Goal: Find specific page/section: Find specific page/section

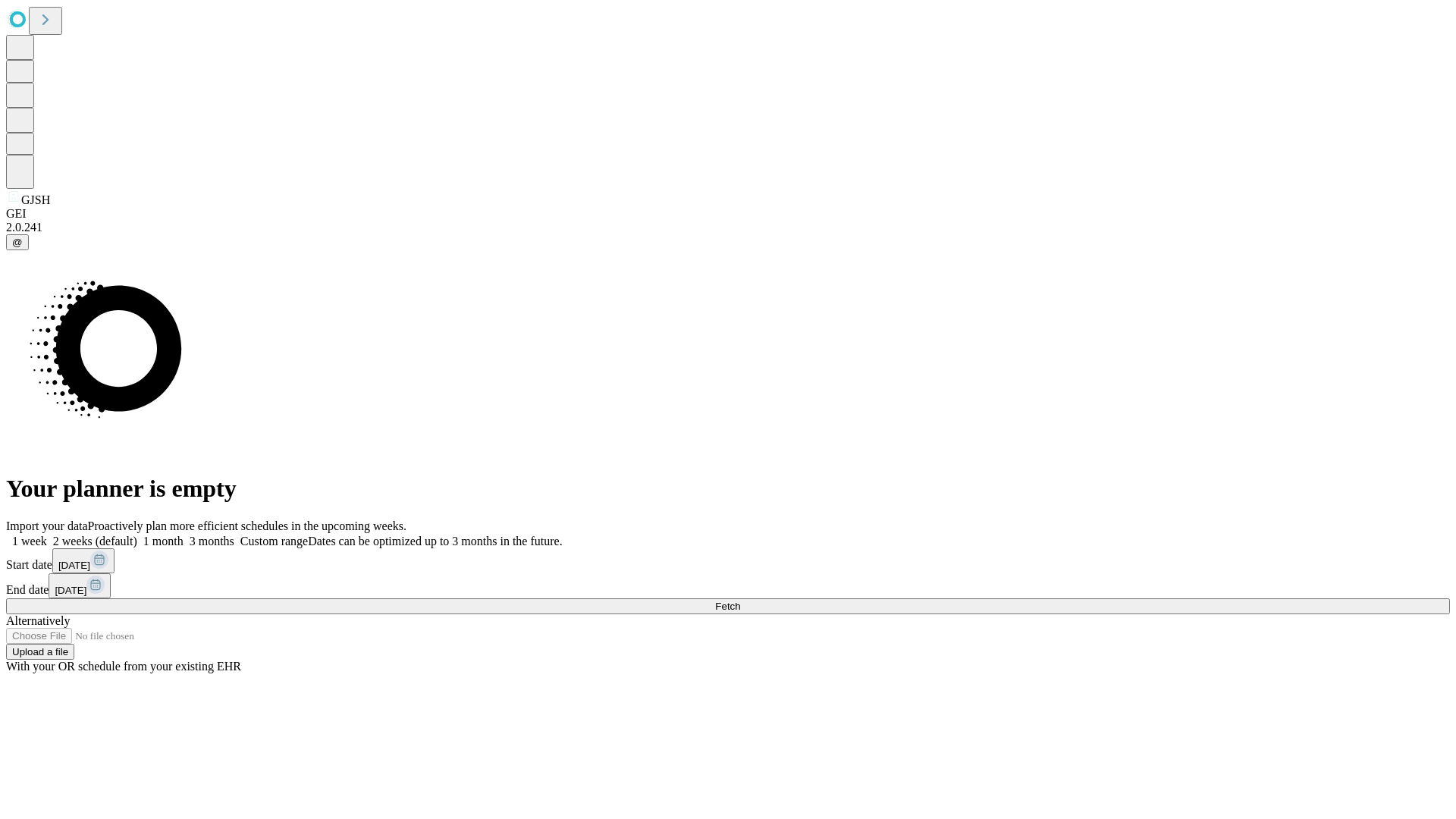
click at [740, 601] on span "Fetch" at bounding box center [728, 606] width 25 height 11
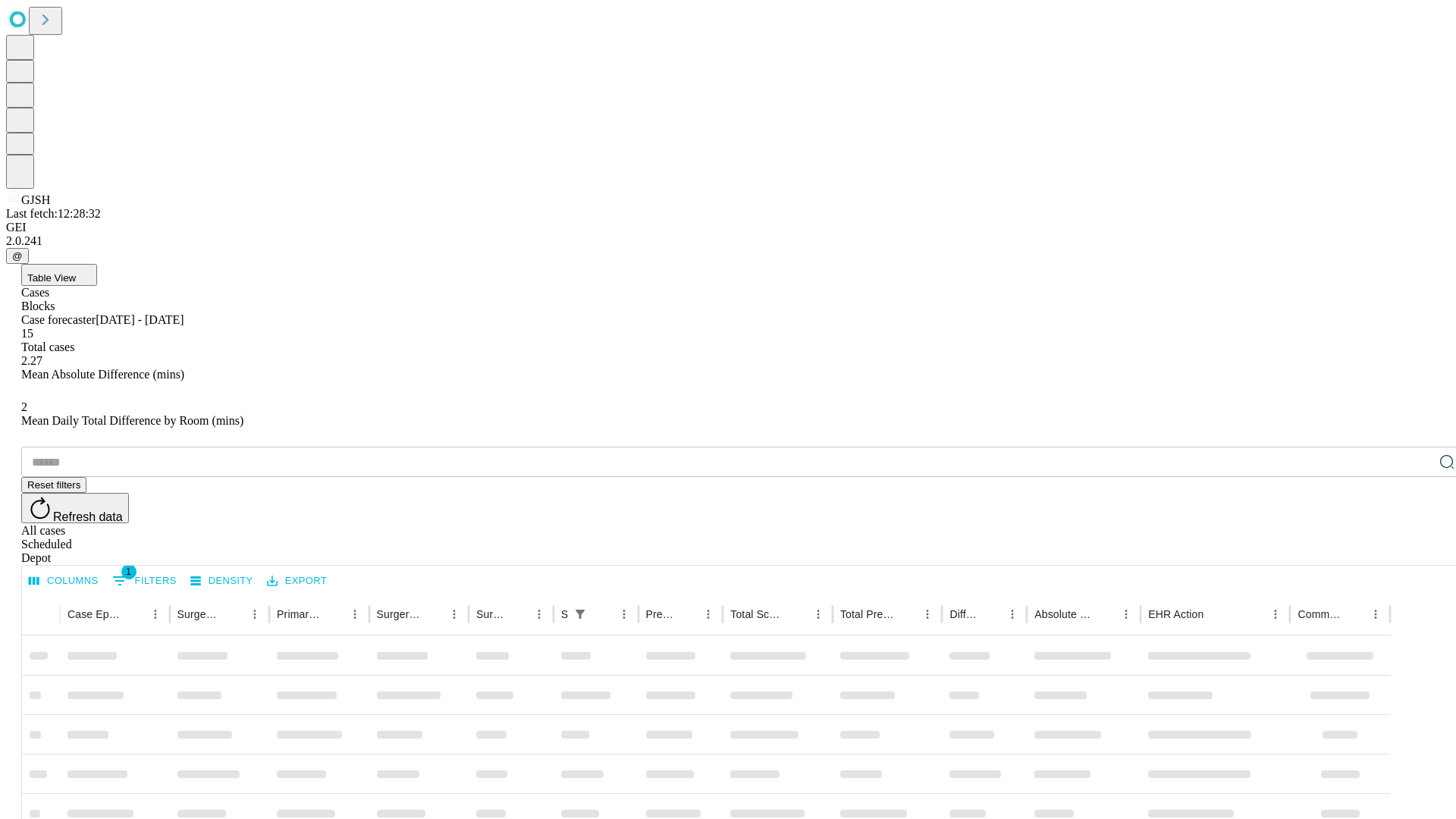
click at [1416, 551] on div "Depot" at bounding box center [743, 558] width 1444 height 13
